Goal: Information Seeking & Learning: Learn about a topic

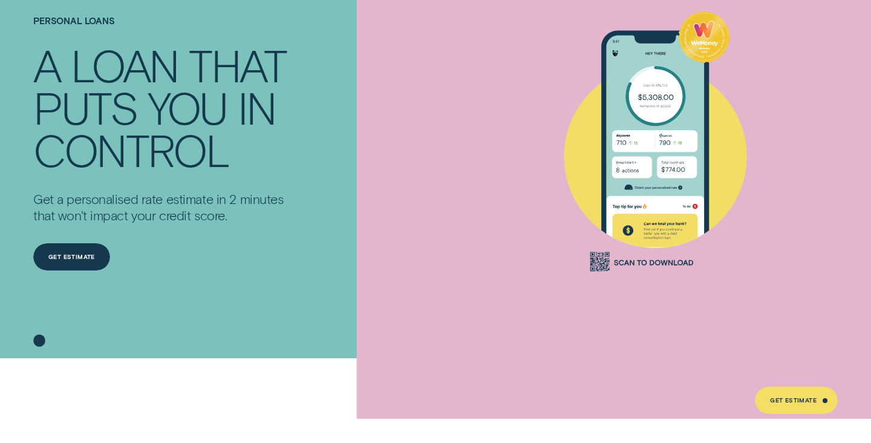
scroll to position [40, 0]
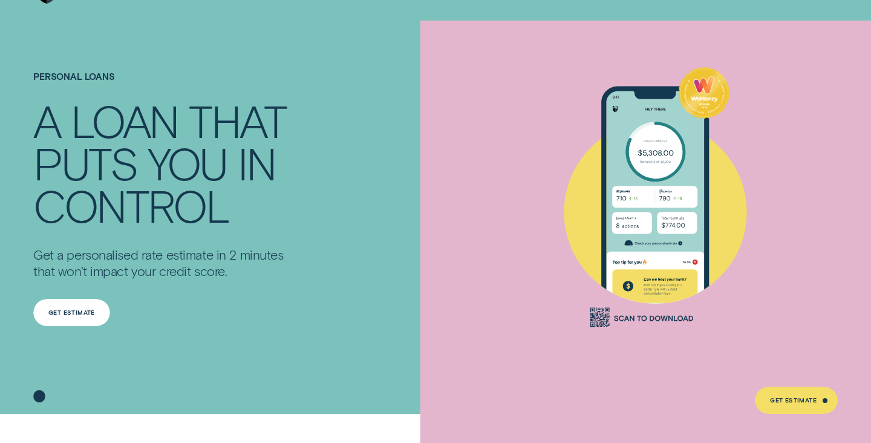
click at [60, 307] on div "Get Estimate" at bounding box center [71, 312] width 77 height 27
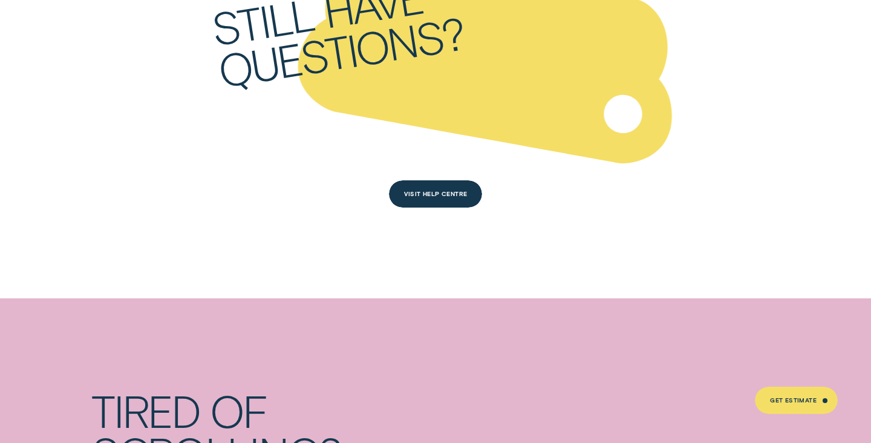
scroll to position [5170, 0]
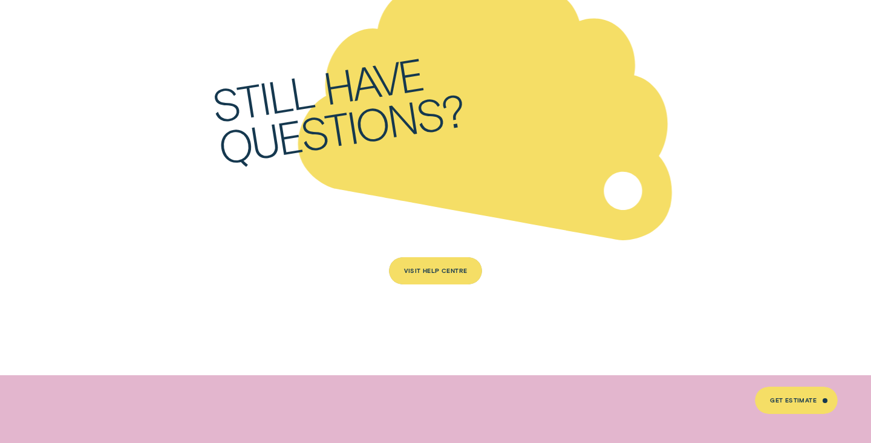
click at [428, 257] on div "Visit Help Centre" at bounding box center [436, 270] width 94 height 27
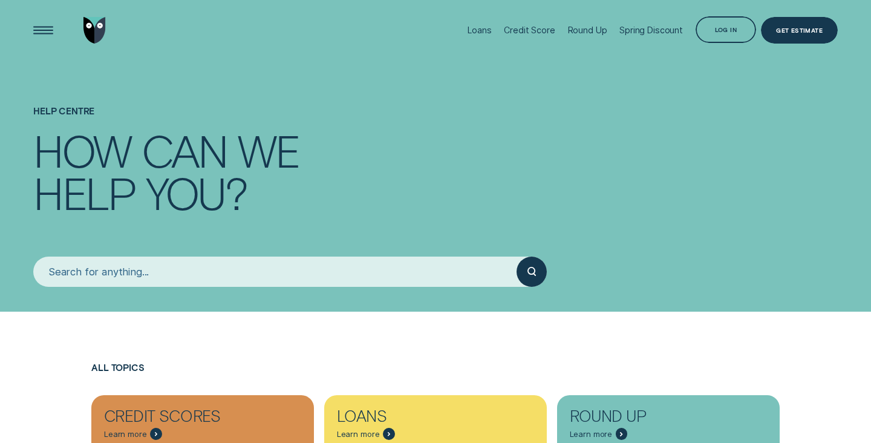
click at [132, 263] on input "search" at bounding box center [274, 271] width 483 height 30
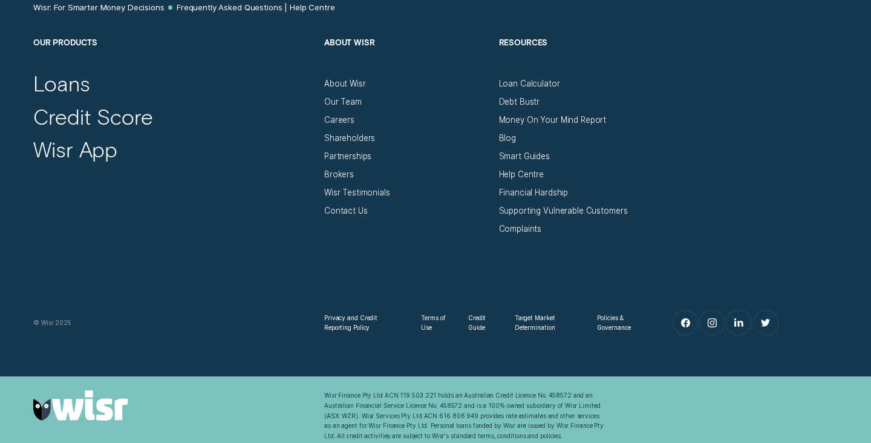
scroll to position [1052, 0]
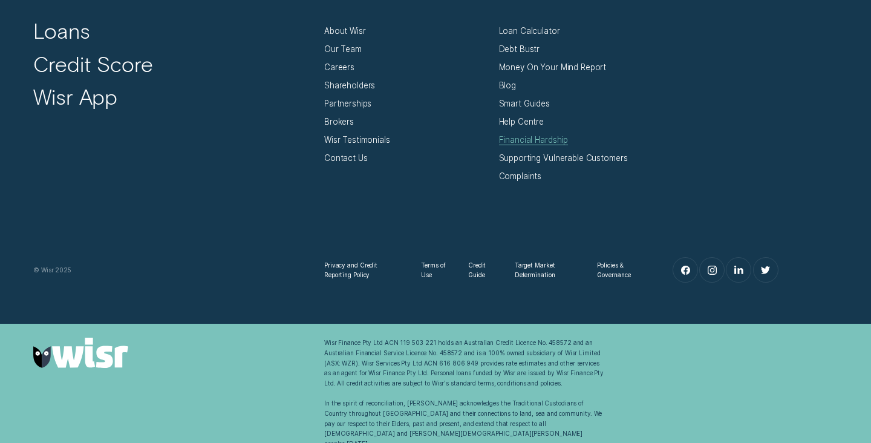
type input "visa"
click at [548, 141] on div "Financial Hardship" at bounding box center [534, 140] width 70 height 10
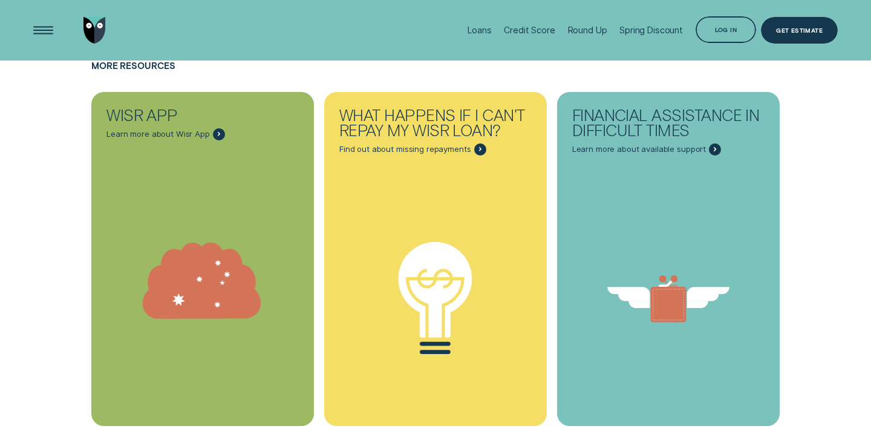
scroll to position [2440, 0]
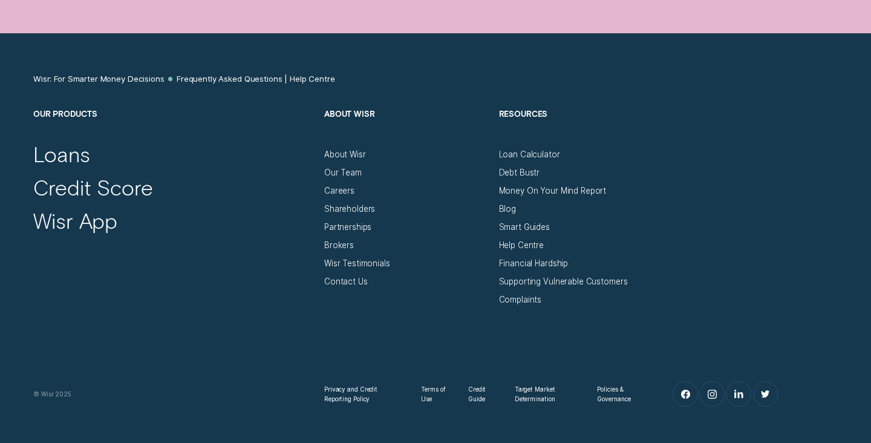
scroll to position [1503, 0]
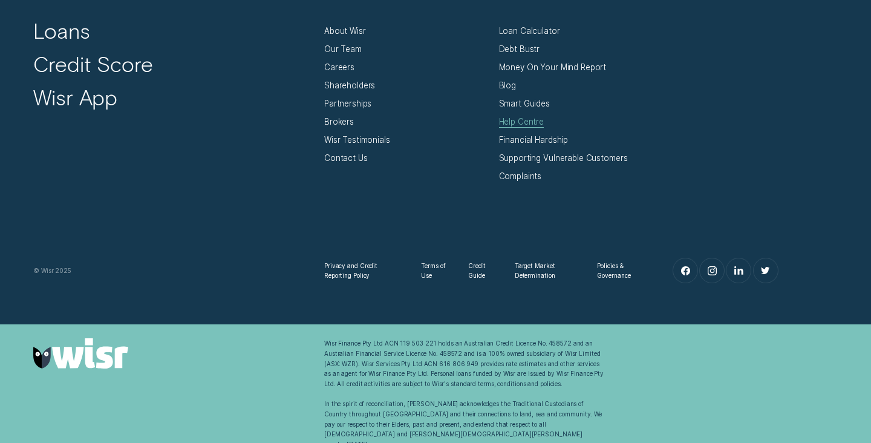
click at [519, 119] on div "Help Centre" at bounding box center [521, 122] width 45 height 10
click at [515, 106] on div "Smart Guides" at bounding box center [524, 104] width 51 height 10
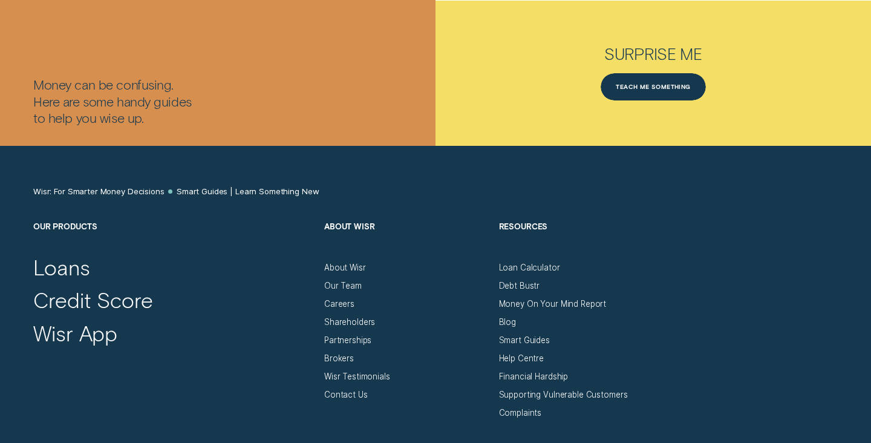
scroll to position [2492, 0]
